Goal: Task Accomplishment & Management: Manage account settings

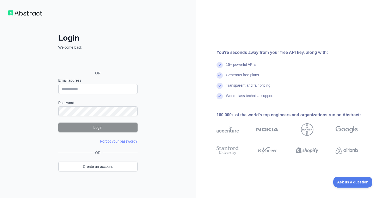
click at [71, 94] on form "Email address Password Login Forgot your password? Please try again We've sent …" at bounding box center [97, 111] width 79 height 66
click at [91, 88] on input "Email address" at bounding box center [97, 89] width 79 height 10
paste input "**********"
type input "**********"
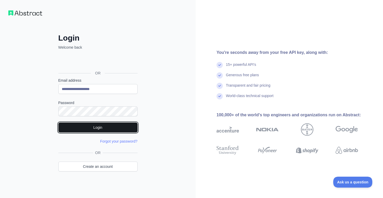
click at [104, 125] on button "Login" at bounding box center [97, 128] width 79 height 10
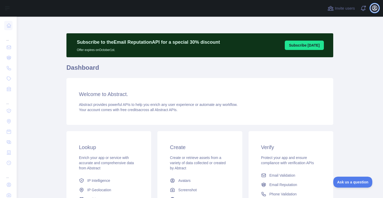
click at [376, 9] on icon "button" at bounding box center [375, 8] width 5 height 5
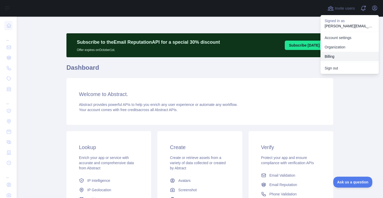
click at [330, 55] on button "Billing" at bounding box center [350, 56] width 58 height 9
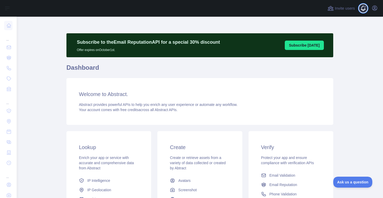
click at [362, 9] on span at bounding box center [365, 8] width 10 height 17
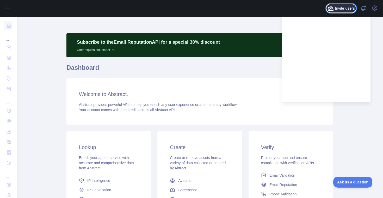
click at [343, 7] on span "Invite users" at bounding box center [345, 8] width 20 height 6
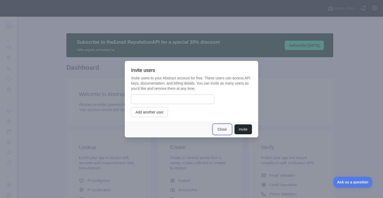
click at [226, 130] on button "Close" at bounding box center [222, 130] width 18 height 10
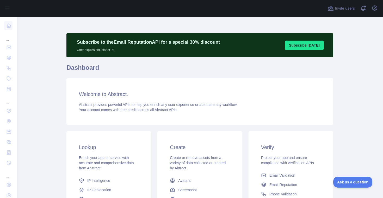
click at [65, 56] on main "Subscribe to the Email Reputation API for a special 30 % discount Offer expires…" at bounding box center [200, 108] width 367 height 182
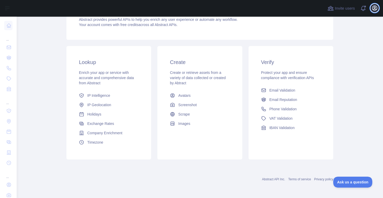
click at [375, 9] on icon "button" at bounding box center [375, 8] width 6 height 6
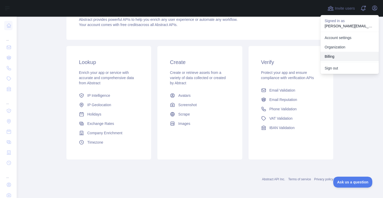
click at [333, 57] on button "Billing" at bounding box center [350, 56] width 58 height 9
